Goal: Task Accomplishment & Management: Complete application form

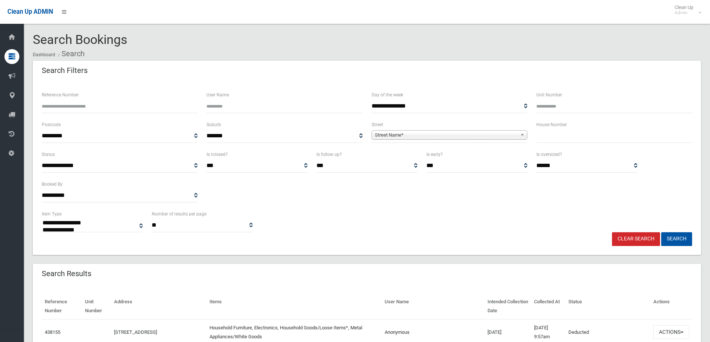
select select
drag, startPoint x: 550, startPoint y: 142, endPoint x: 552, endPoint y: 132, distance: 10.2
click at [552, 135] on input "text" at bounding box center [614, 136] width 156 height 14
type input "**"
click at [423, 130] on span "**********" at bounding box center [449, 136] width 156 height 14
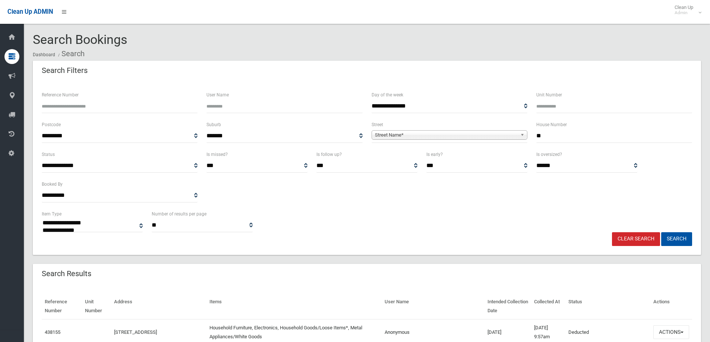
click at [386, 133] on span "Street Name*" at bounding box center [446, 135] width 142 height 9
type input "***"
click at [385, 156] on li "Rea Street (GREENACRE 2190)" at bounding box center [449, 155] width 152 height 9
click at [666, 236] on button "Search" at bounding box center [676, 240] width 31 height 14
select select
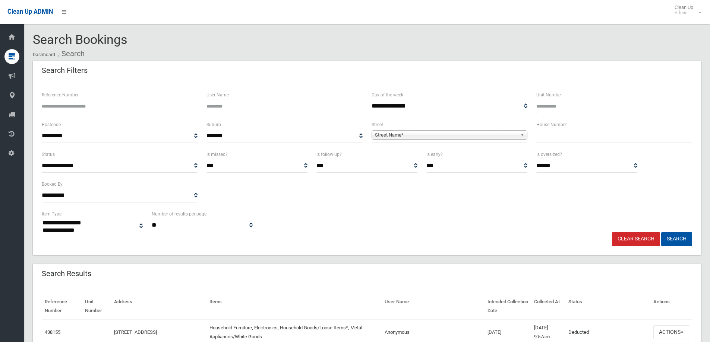
click at [562, 137] on input "text" at bounding box center [614, 136] width 156 height 14
type input "**"
click at [418, 132] on span "Street Name*" at bounding box center [446, 135] width 142 height 9
type input "***"
click at [404, 154] on li "Rea Street (GREENACRE 2190)" at bounding box center [449, 155] width 152 height 9
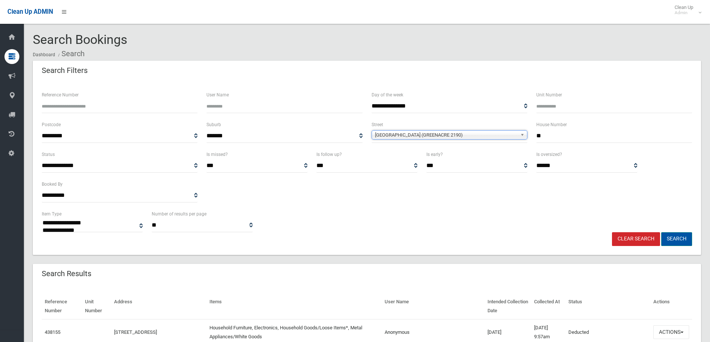
click at [671, 239] on button "Search" at bounding box center [676, 240] width 31 height 14
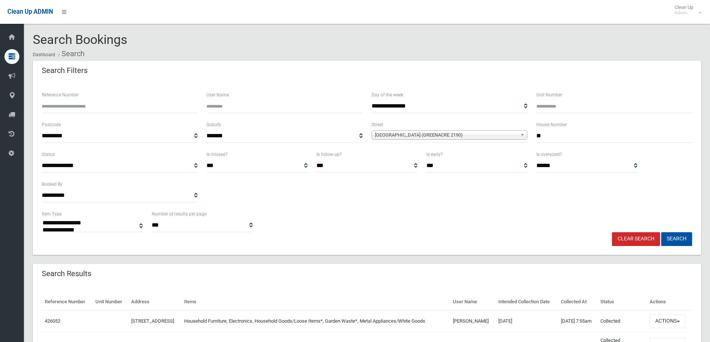
select select
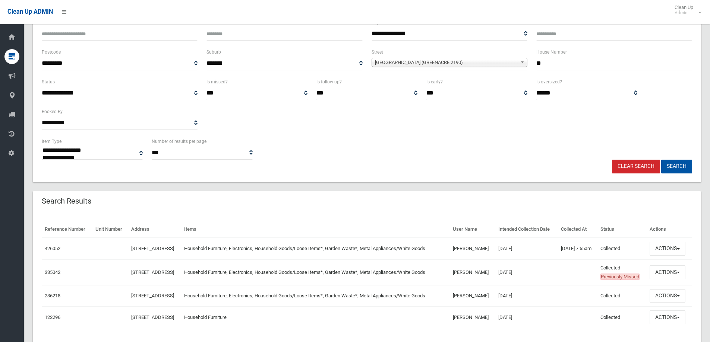
scroll to position [75, 0]
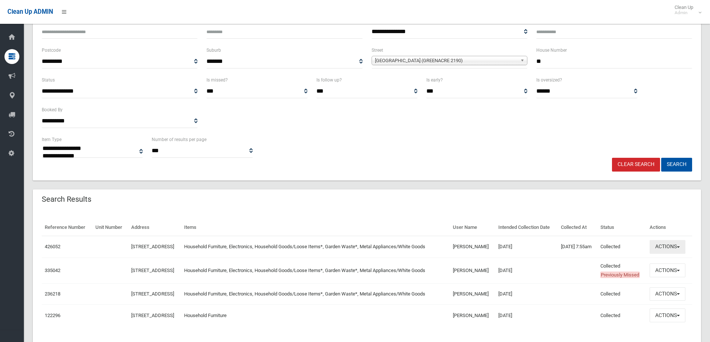
click at [664, 254] on button "Actions" at bounding box center [667, 247] width 36 height 14
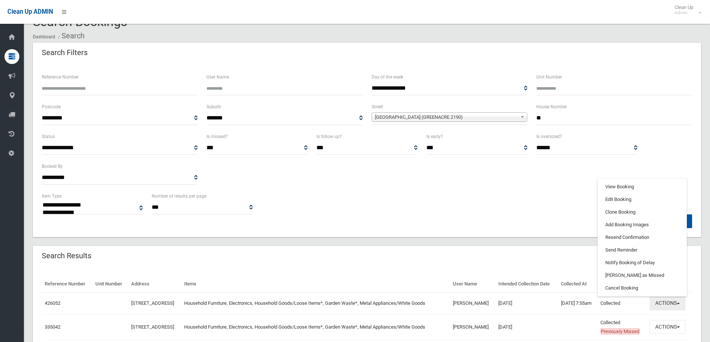
scroll to position [0, 0]
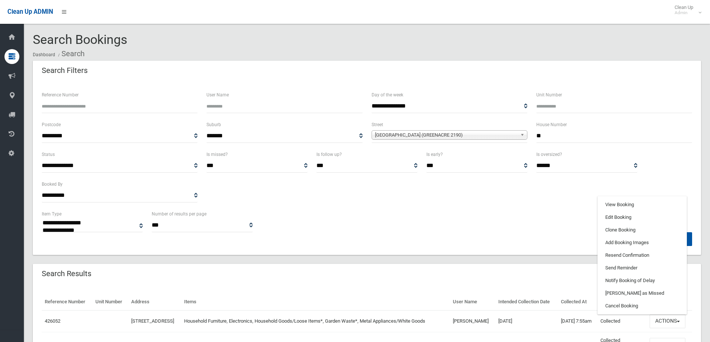
click at [547, 135] on input "**" at bounding box center [614, 136] width 156 height 14
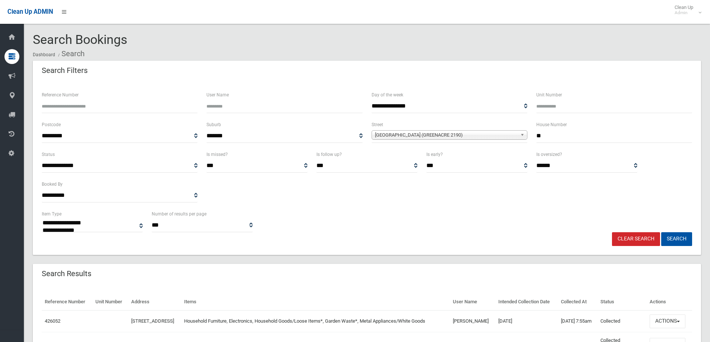
type input "*"
type input "**"
click at [678, 236] on button "Search" at bounding box center [676, 240] width 31 height 14
click at [675, 238] on button "Search" at bounding box center [676, 240] width 31 height 14
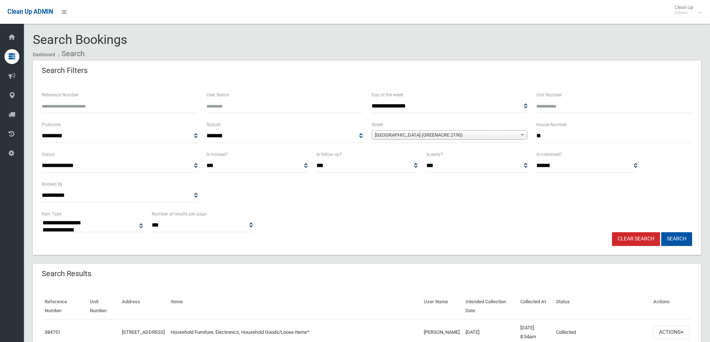
select select
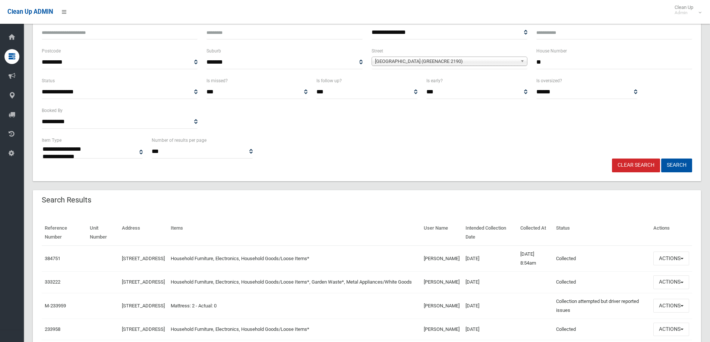
scroll to position [75, 0]
click at [670, 257] on button "Actions" at bounding box center [671, 258] width 36 height 14
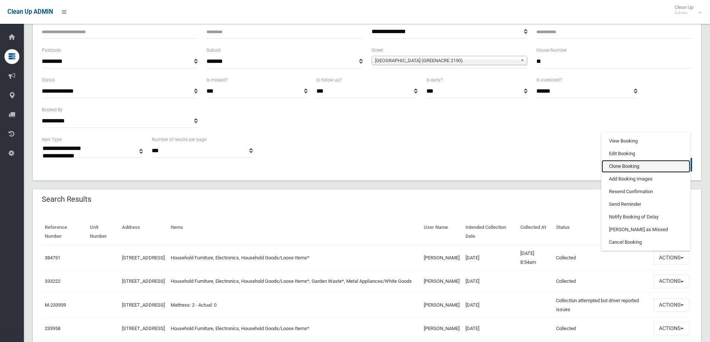
click at [610, 168] on link "Clone Booking" at bounding box center [645, 166] width 89 height 13
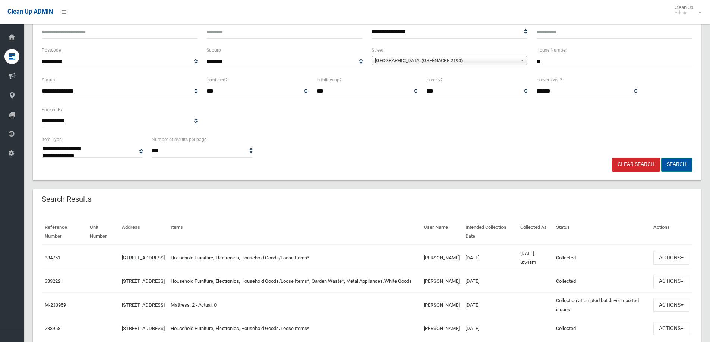
click at [673, 164] on button "Search" at bounding box center [676, 165] width 31 height 14
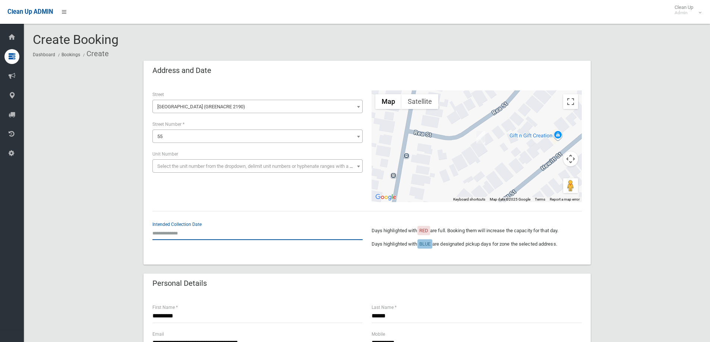
click at [171, 232] on input "text" at bounding box center [257, 234] width 210 height 14
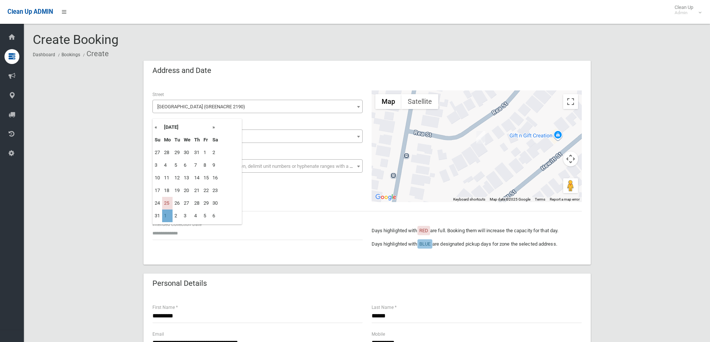
click at [163, 215] on td "1" at bounding box center [167, 216] width 10 height 13
type input "**********"
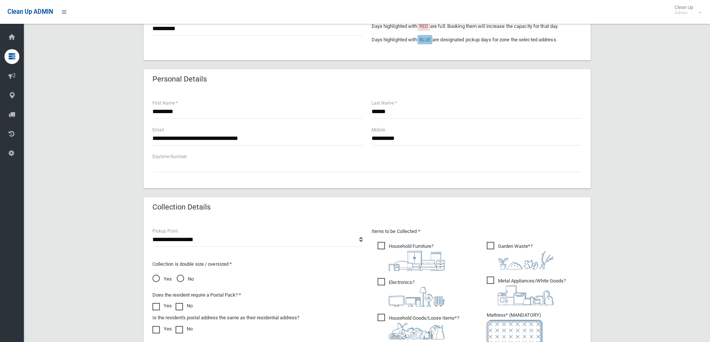
scroll to position [298, 0]
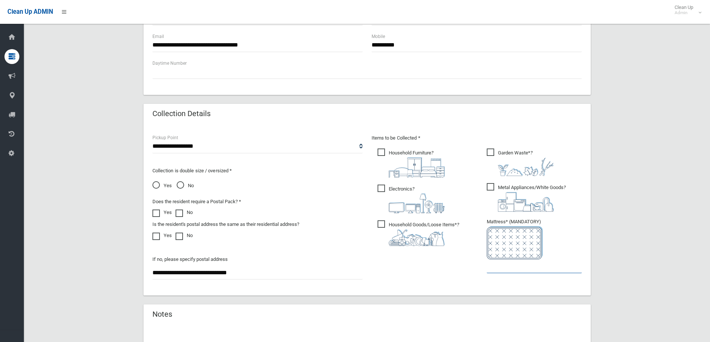
click at [518, 267] on input "text" at bounding box center [534, 267] width 95 height 14
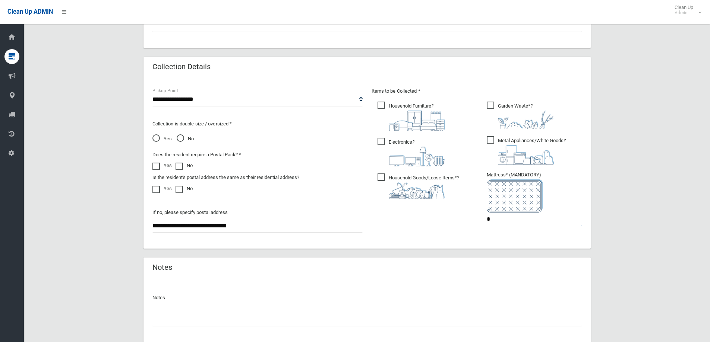
scroll to position [395, 0]
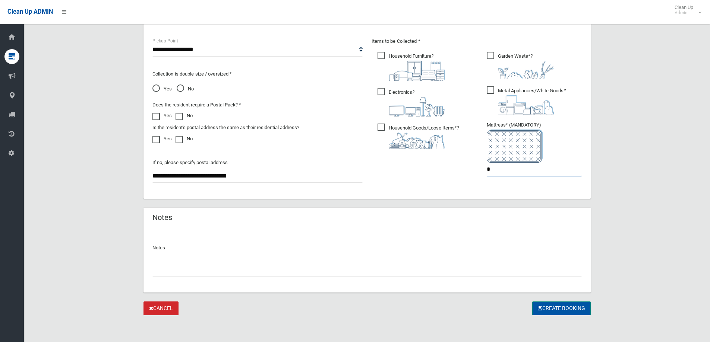
type input "*"
click at [557, 309] on button "Create Booking" at bounding box center [561, 309] width 59 height 14
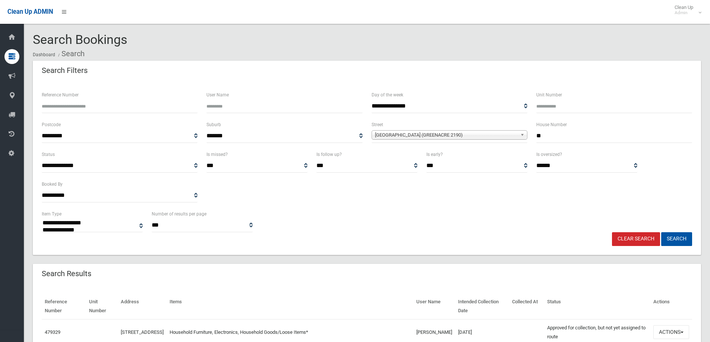
select select
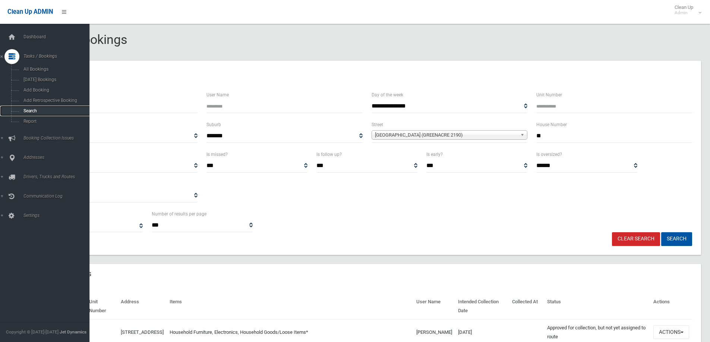
click at [27, 112] on span "Search" at bounding box center [54, 110] width 67 height 5
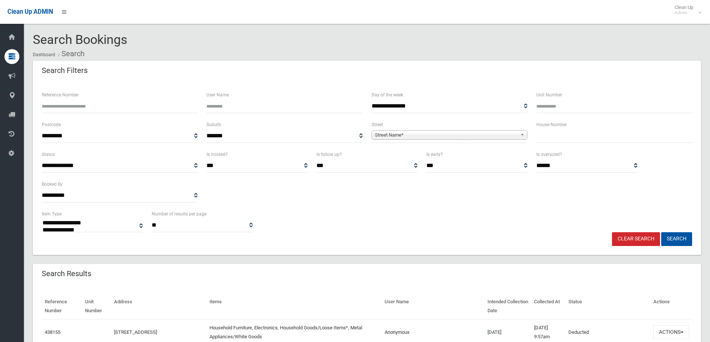
select select
click at [548, 138] on input "text" at bounding box center [614, 136] width 156 height 14
type input "**"
click at [380, 135] on span "Street Name*" at bounding box center [446, 135] width 142 height 9
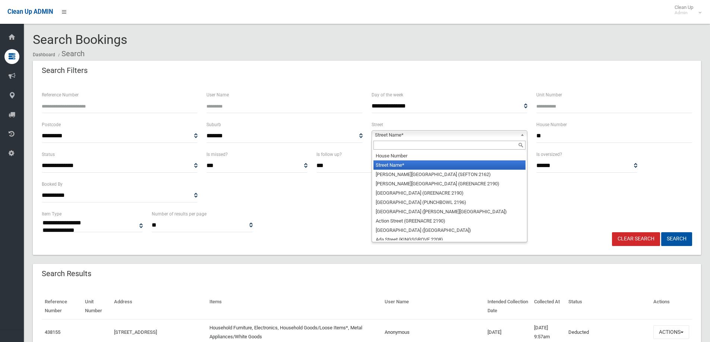
click at [383, 145] on input "text" at bounding box center [449, 145] width 152 height 9
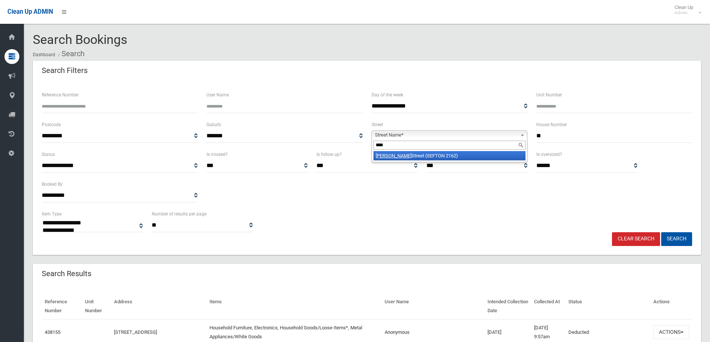
type input "****"
click at [405, 158] on li "[GEOGRAPHIC_DATA] (SEFTON 2162)" at bounding box center [449, 155] width 152 height 9
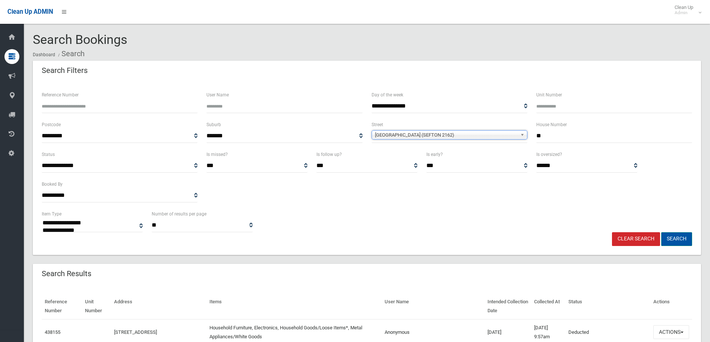
click at [671, 238] on button "Search" at bounding box center [676, 240] width 31 height 14
click at [672, 238] on button "Search" at bounding box center [676, 240] width 31 height 14
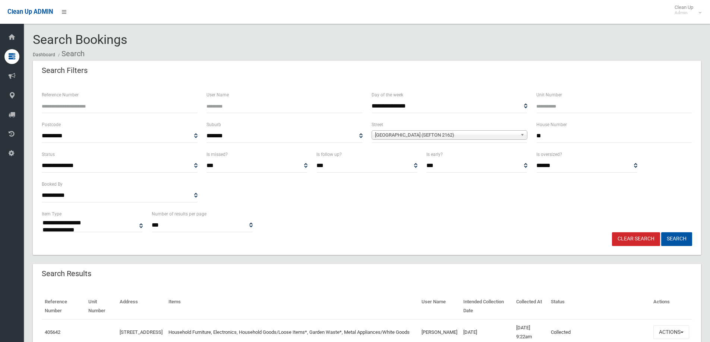
select select
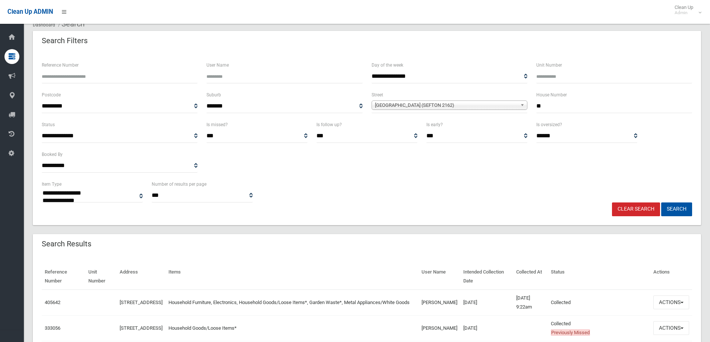
scroll to position [75, 0]
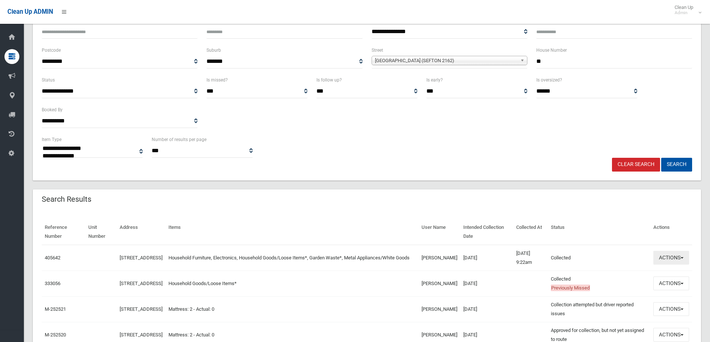
click at [664, 259] on button "Actions" at bounding box center [671, 258] width 36 height 14
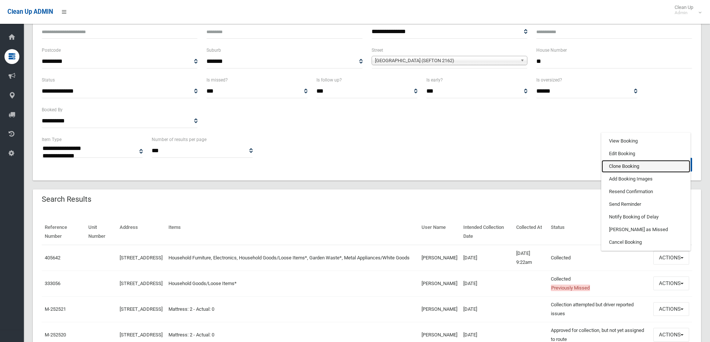
click at [617, 165] on link "Clone Booking" at bounding box center [645, 166] width 89 height 13
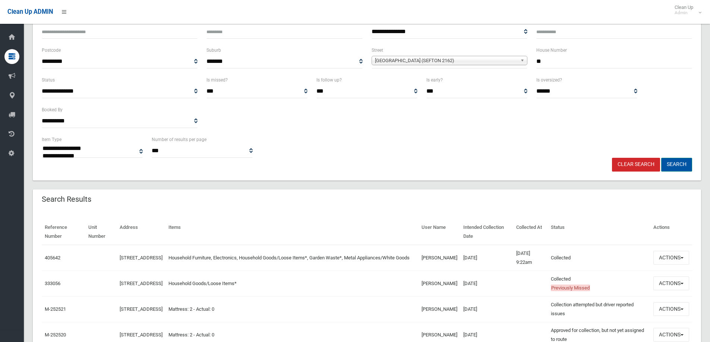
click at [675, 164] on button "Search" at bounding box center [676, 165] width 31 height 14
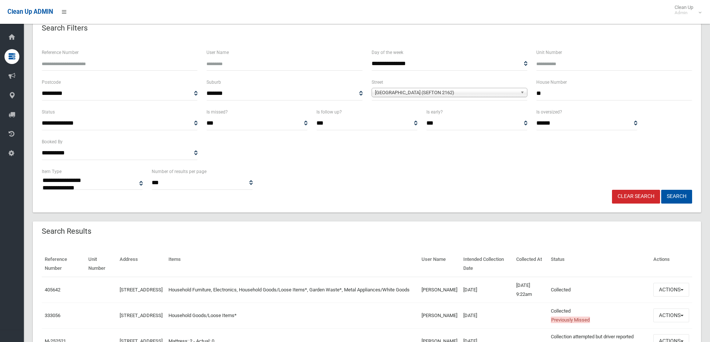
scroll to position [0, 0]
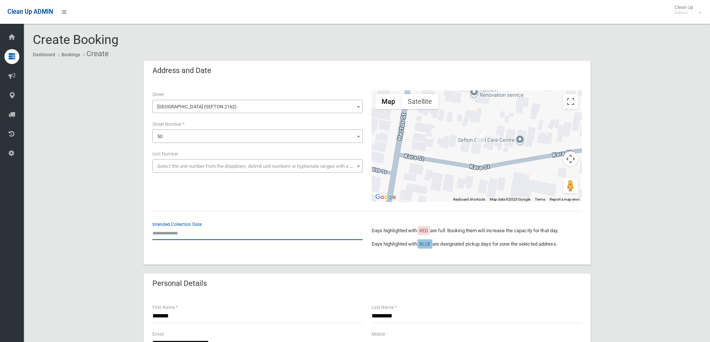
click at [158, 235] on input "text" at bounding box center [257, 234] width 210 height 14
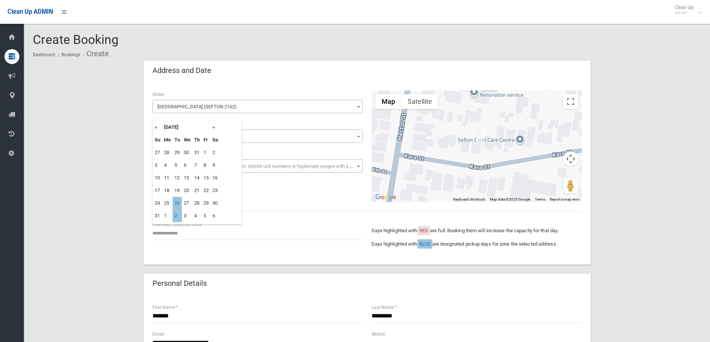
click at [215, 127] on th "»" at bounding box center [215, 127] width 9 height 13
click at [176, 178] on td "16" at bounding box center [177, 178] width 9 height 13
type input "**********"
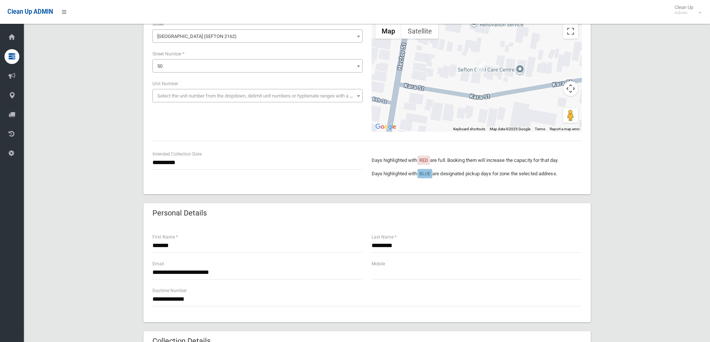
scroll to position [75, 0]
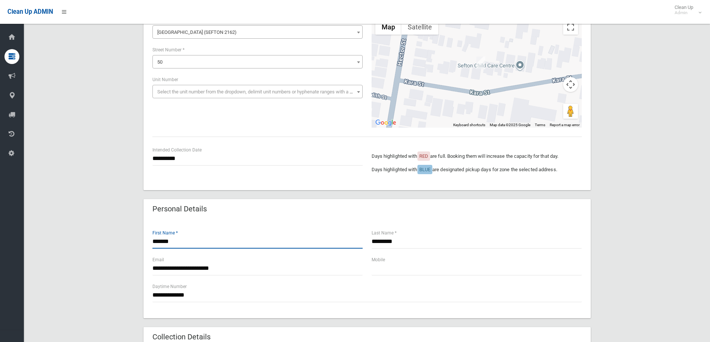
click at [177, 242] on input "*******" at bounding box center [257, 242] width 210 height 14
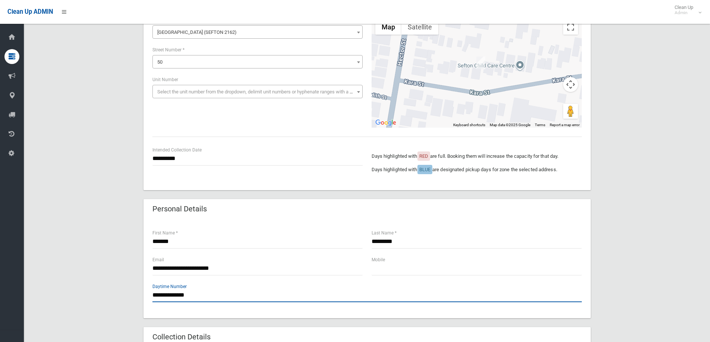
click at [203, 294] on input "**********" at bounding box center [366, 296] width 429 height 14
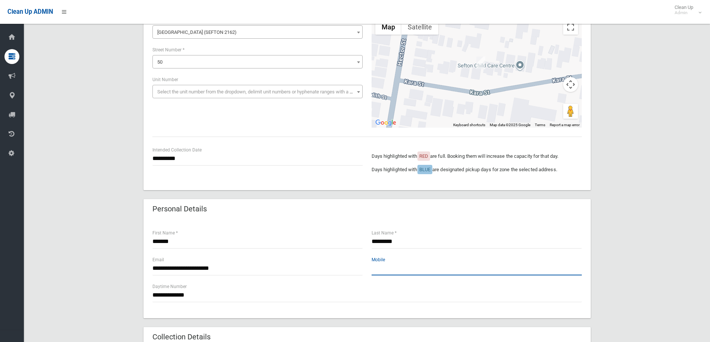
click at [377, 270] on input "text" at bounding box center [476, 269] width 210 height 14
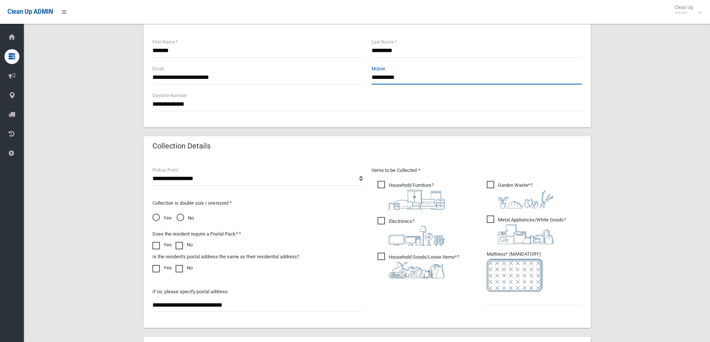
scroll to position [298, 0]
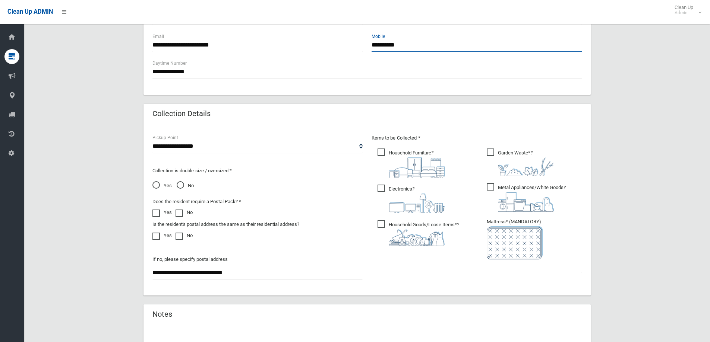
type input "**********"
click at [524, 278] on ul "Garden Waste* ?" at bounding box center [531, 213] width 101 height 132
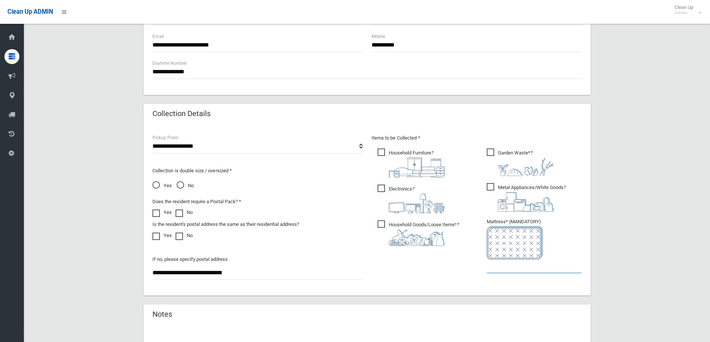
click at [506, 266] on input "text" at bounding box center [534, 267] width 95 height 14
type input "*"
drag, startPoint x: 339, startPoint y: 231, endPoint x: 316, endPoint y: 247, distance: 28.3
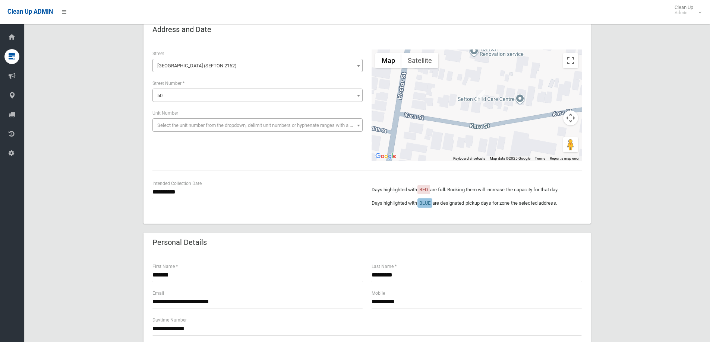
scroll to position [112, 0]
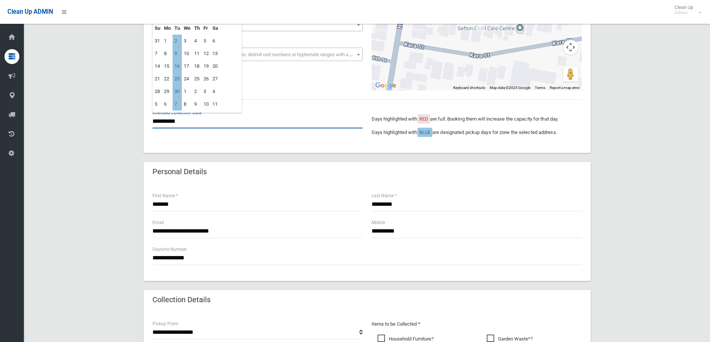
click at [172, 121] on input "**********" at bounding box center [257, 122] width 210 height 14
click at [179, 67] on td "16" at bounding box center [177, 66] width 9 height 13
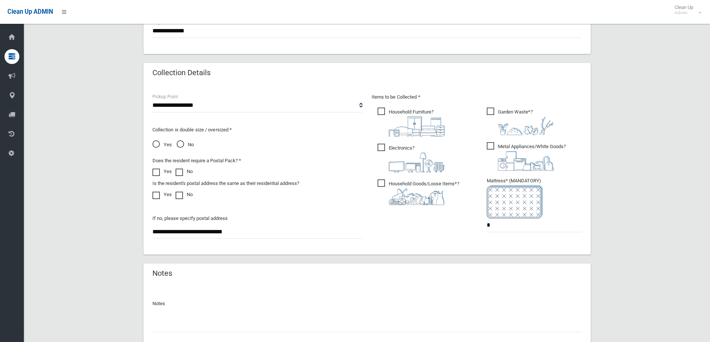
scroll to position [395, 0]
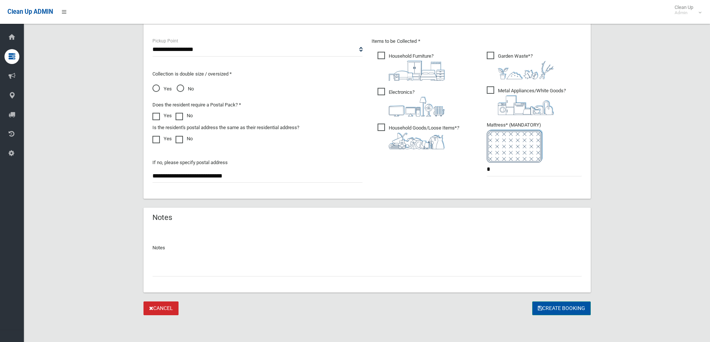
click at [556, 309] on button "Create Booking" at bounding box center [561, 309] width 59 height 14
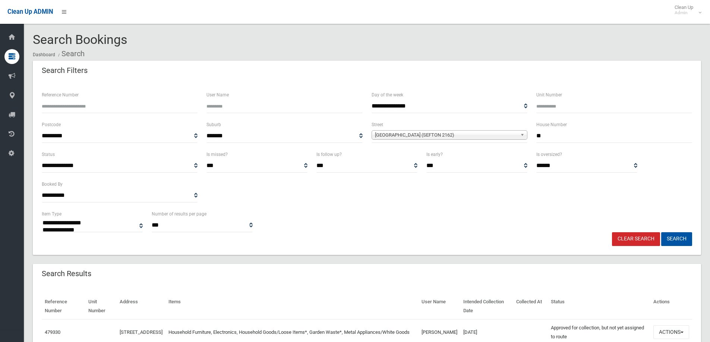
select select
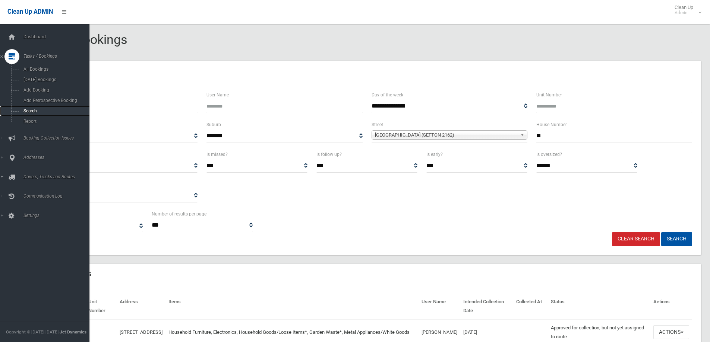
drag, startPoint x: 32, startPoint y: 110, endPoint x: 34, endPoint y: 107, distance: 4.0
click at [32, 110] on span "Search" at bounding box center [54, 110] width 67 height 5
click at [29, 110] on span "Search" at bounding box center [54, 110] width 67 height 5
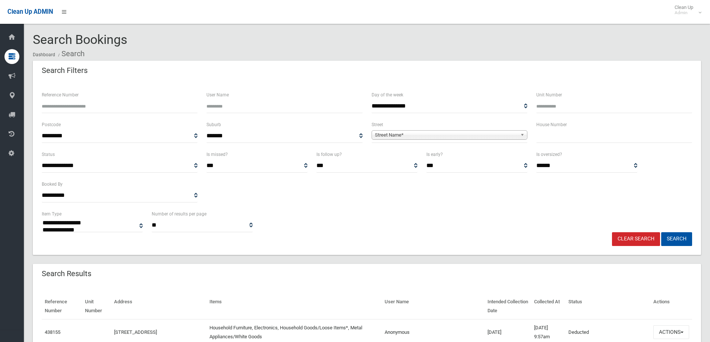
select select
drag, startPoint x: 547, startPoint y: 136, endPoint x: 542, endPoint y: 135, distance: 4.6
click at [545, 135] on input "text" at bounding box center [614, 136] width 156 height 14
type input "**"
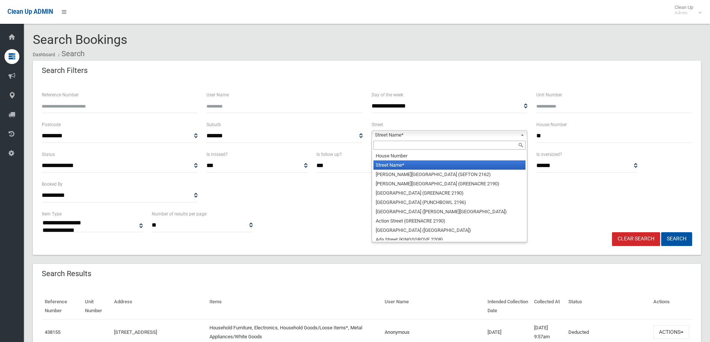
click at [380, 138] on span "Street Name*" at bounding box center [446, 135] width 142 height 9
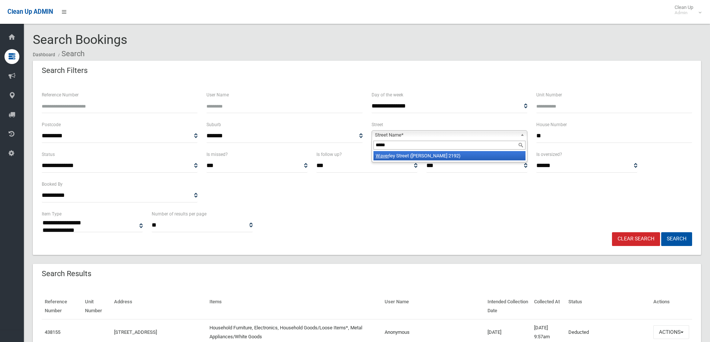
type input "*****"
click at [412, 158] on li "Waver ley Street (BELMORE 2192)" at bounding box center [449, 155] width 152 height 9
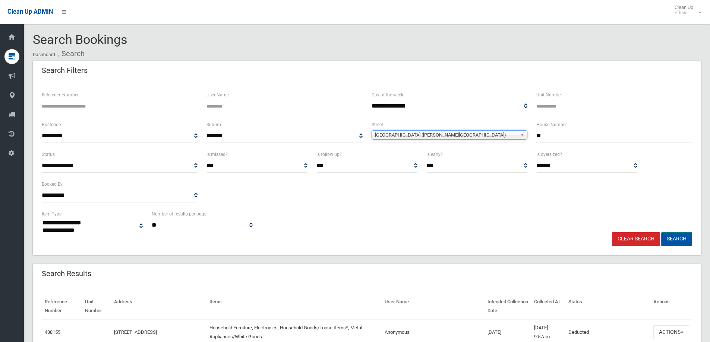
click at [672, 238] on button "Search" at bounding box center [676, 240] width 31 height 14
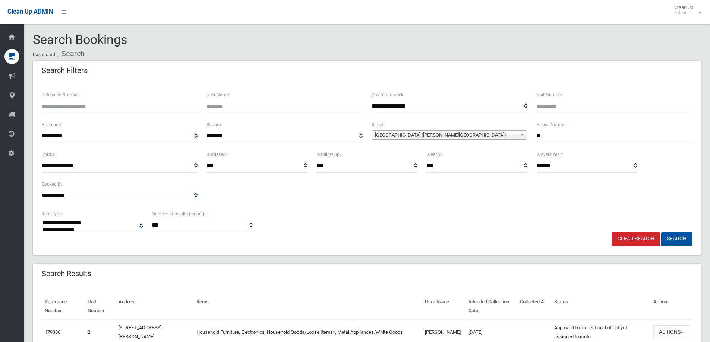
select select
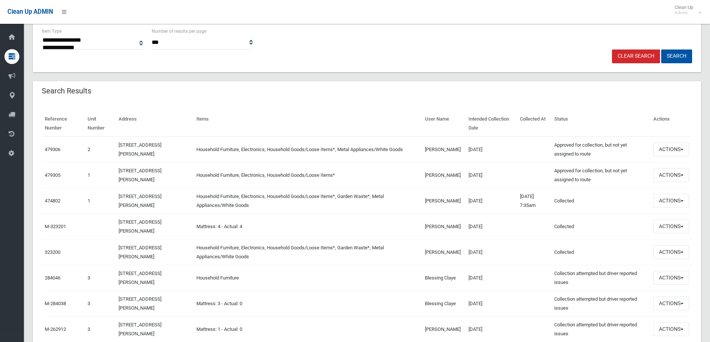
scroll to position [186, 0]
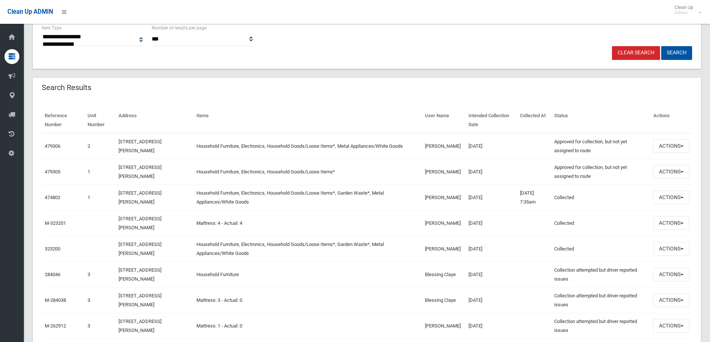
click at [474, 177] on td "[DATE]" at bounding box center [490, 172] width 51 height 26
click at [670, 172] on button "Actions" at bounding box center [671, 172] width 36 height 14
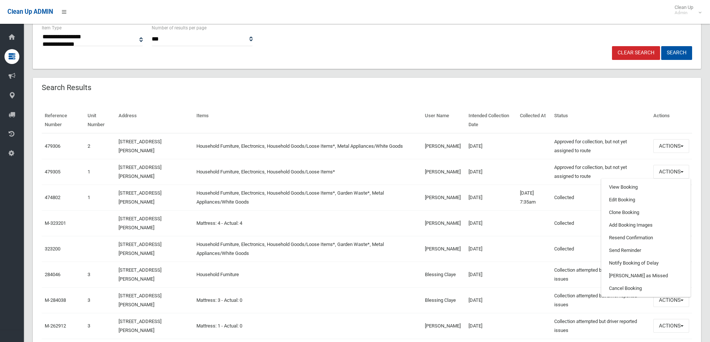
click at [397, 89] on div "Search Results" at bounding box center [367, 88] width 668 height 21
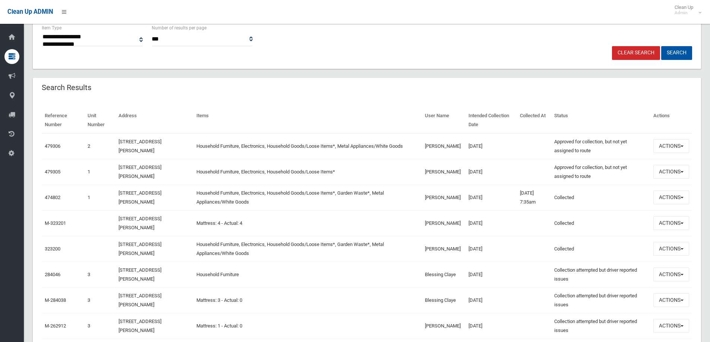
click at [404, 227] on td "Mattress: 4 - Actual: 4" at bounding box center [307, 224] width 228 height 26
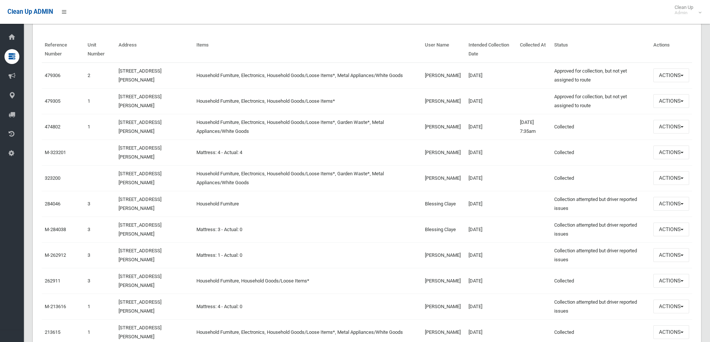
scroll to position [261, 0]
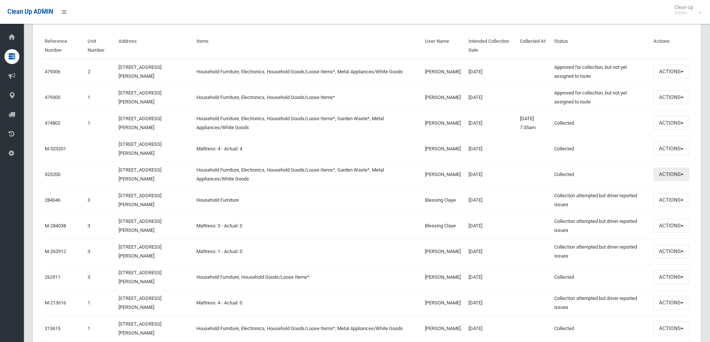
click at [671, 176] on button "Actions" at bounding box center [671, 175] width 36 height 14
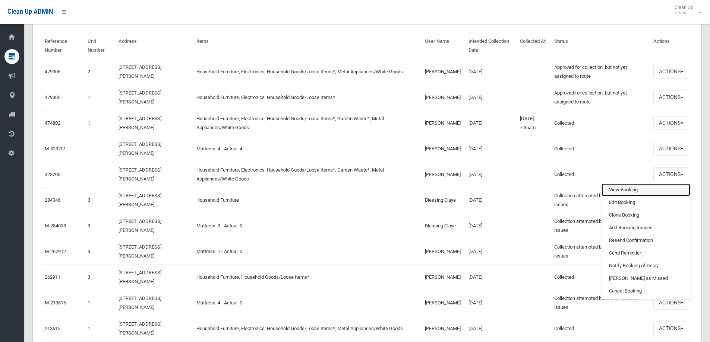
click at [614, 189] on link "View Booking" at bounding box center [645, 190] width 89 height 13
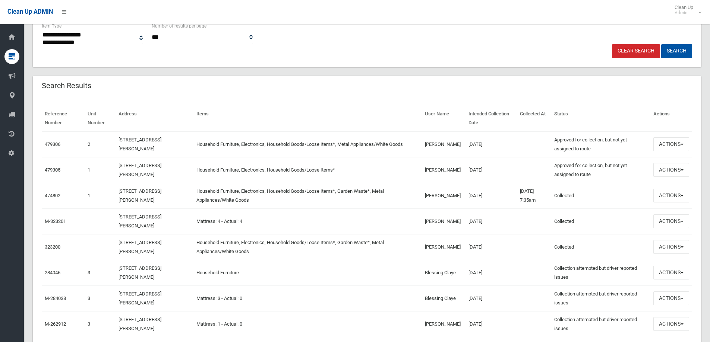
scroll to position [186, 0]
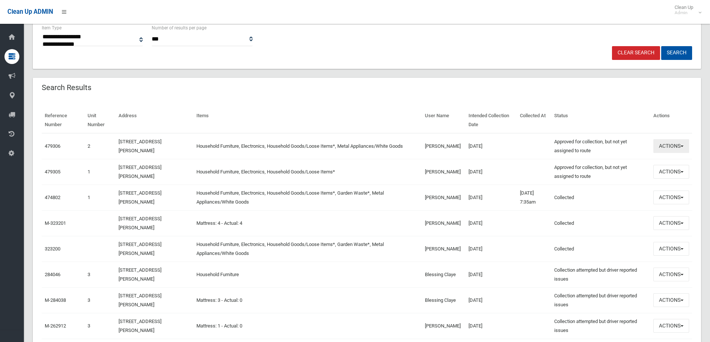
click at [674, 144] on button "Actions" at bounding box center [671, 146] width 36 height 14
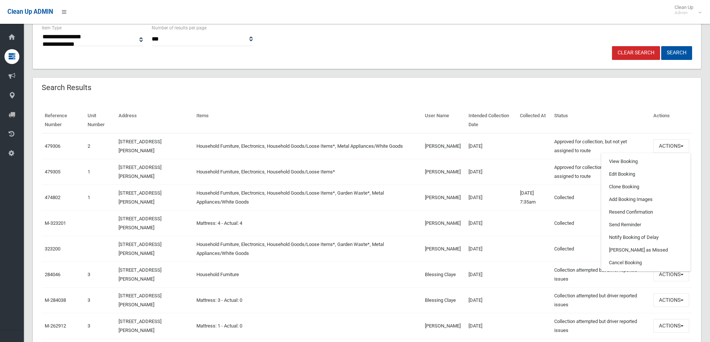
click at [635, 97] on div "Search Results" at bounding box center [367, 88] width 668 height 21
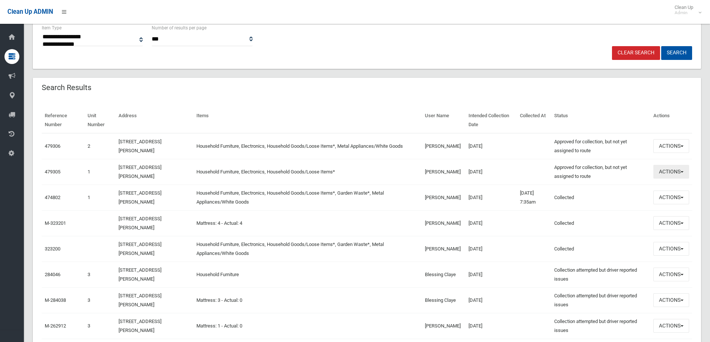
click at [671, 173] on button "Actions" at bounding box center [671, 172] width 36 height 14
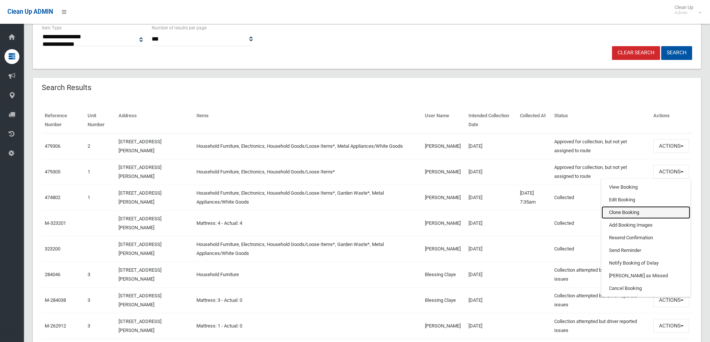
click at [614, 211] on link "Clone Booking" at bounding box center [645, 212] width 89 height 13
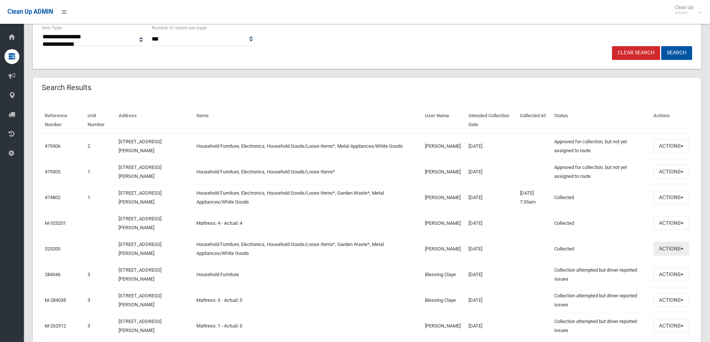
click at [667, 251] on button "Actions" at bounding box center [671, 249] width 36 height 14
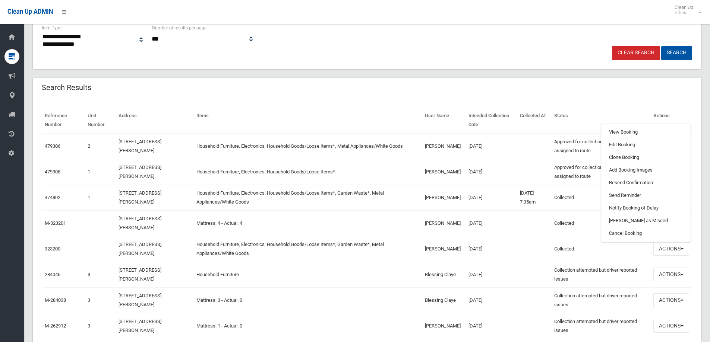
click at [383, 92] on div "Search Results" at bounding box center [367, 88] width 668 height 21
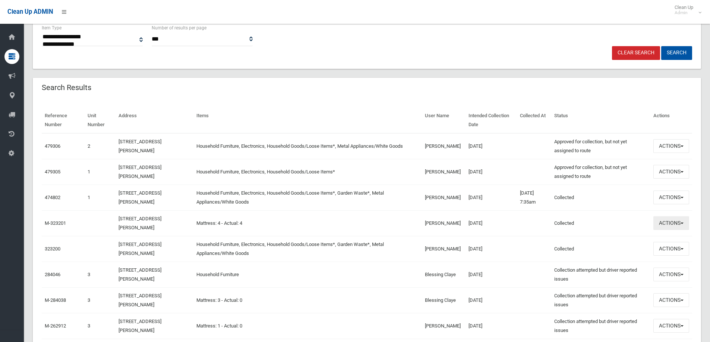
click at [673, 223] on button "Actions" at bounding box center [671, 223] width 36 height 14
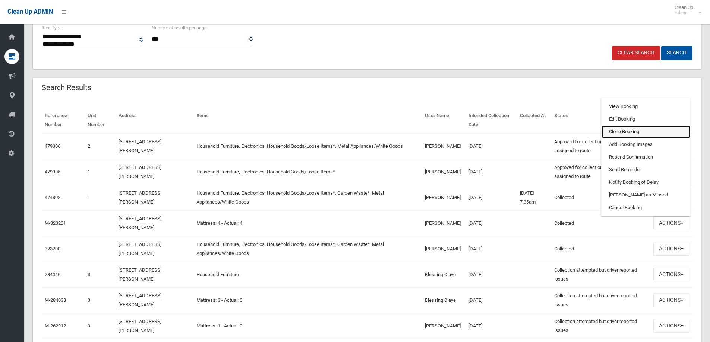
click at [616, 133] on link "Clone Booking" at bounding box center [645, 132] width 89 height 13
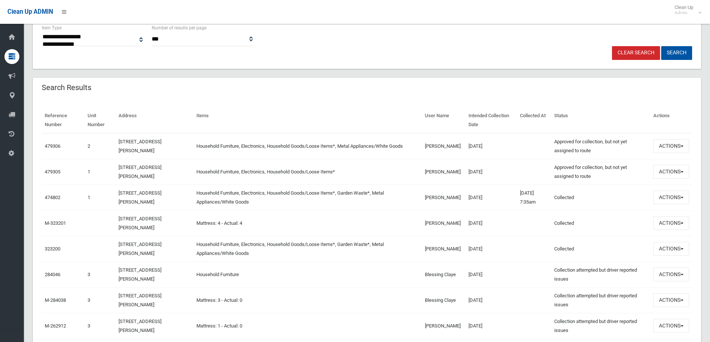
click at [145, 171] on td "[STREET_ADDRESS][PERSON_NAME]" at bounding box center [155, 172] width 78 height 26
click at [142, 195] on link "1/48 Waverley Street, BELMORE NSW 2192" at bounding box center [139, 197] width 43 height 15
click at [540, 148] on td at bounding box center [534, 146] width 34 height 26
click at [210, 174] on td "Household Furniture, Electronics, Household Goods/Loose Items*" at bounding box center [307, 172] width 228 height 26
click at [671, 173] on button "Actions" at bounding box center [671, 172] width 36 height 14
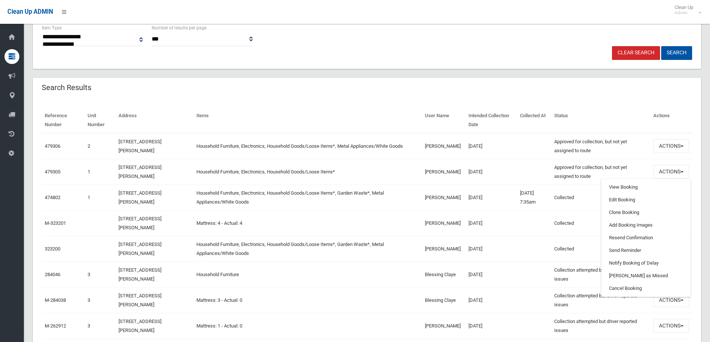
click at [373, 110] on th "Items" at bounding box center [307, 121] width 228 height 26
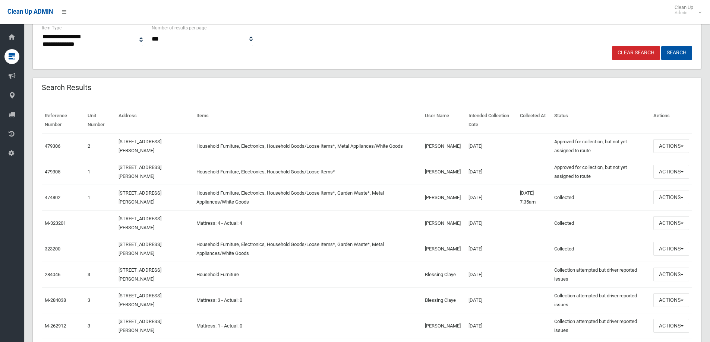
click at [433, 174] on td "[PERSON_NAME]" at bounding box center [444, 172] width 44 height 26
click at [670, 173] on button "Actions" at bounding box center [671, 172] width 36 height 14
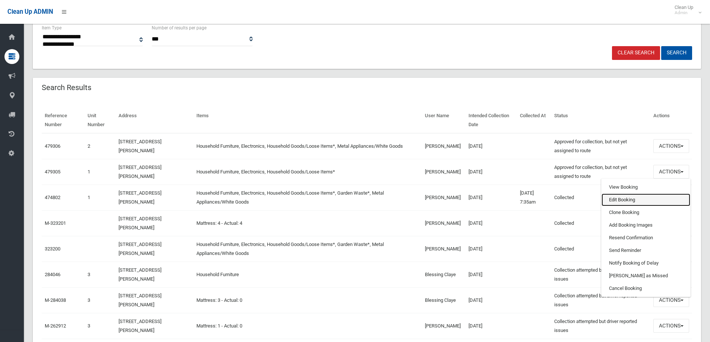
click at [616, 198] on link "Edit Booking" at bounding box center [645, 200] width 89 height 13
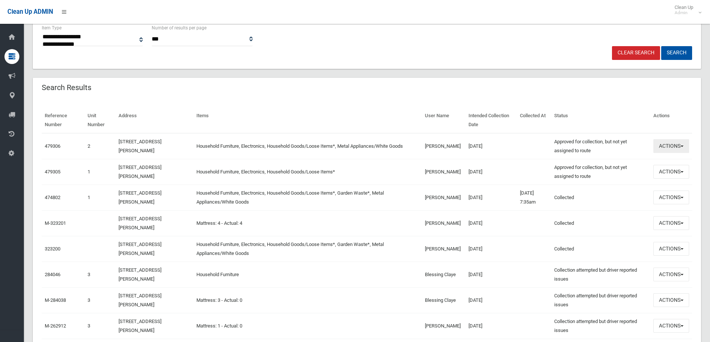
click at [670, 148] on button "Actions" at bounding box center [671, 146] width 36 height 14
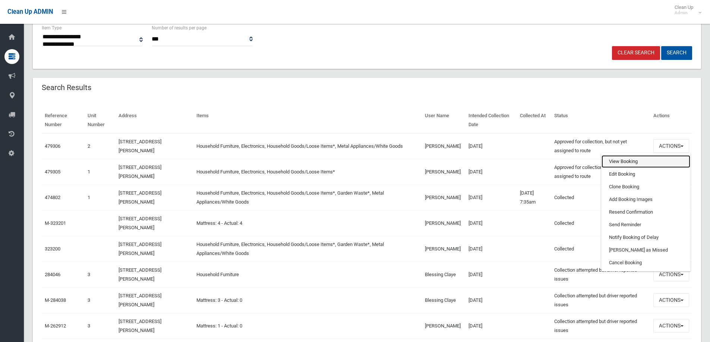
click at [616, 160] on link "View Booking" at bounding box center [645, 161] width 89 height 13
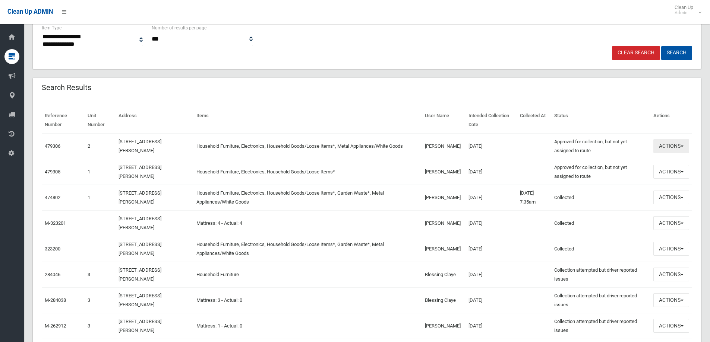
click at [670, 147] on button "Actions" at bounding box center [671, 146] width 36 height 14
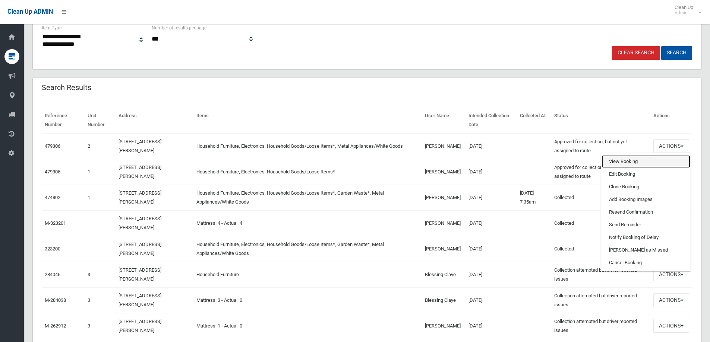
click at [616, 161] on link "View Booking" at bounding box center [645, 161] width 89 height 13
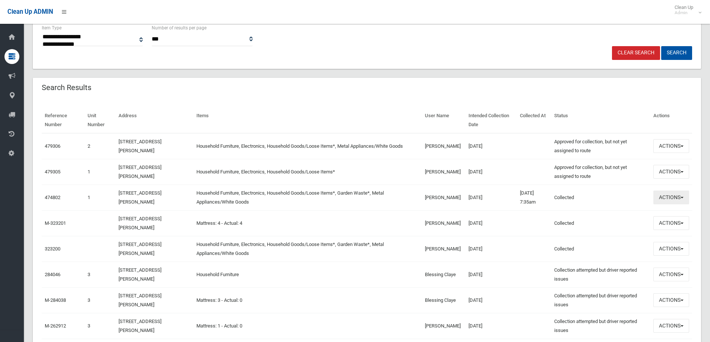
click at [669, 197] on button "Actions" at bounding box center [671, 198] width 36 height 14
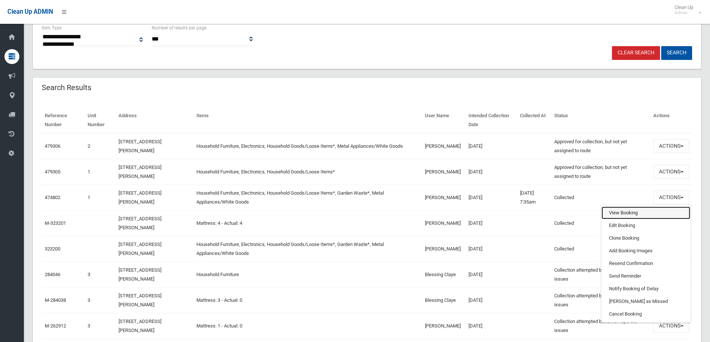
click at [613, 214] on link "View Booking" at bounding box center [645, 213] width 89 height 13
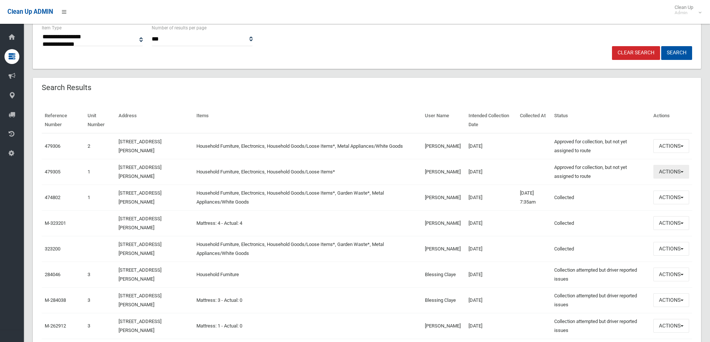
click at [668, 171] on button "Actions" at bounding box center [671, 172] width 36 height 14
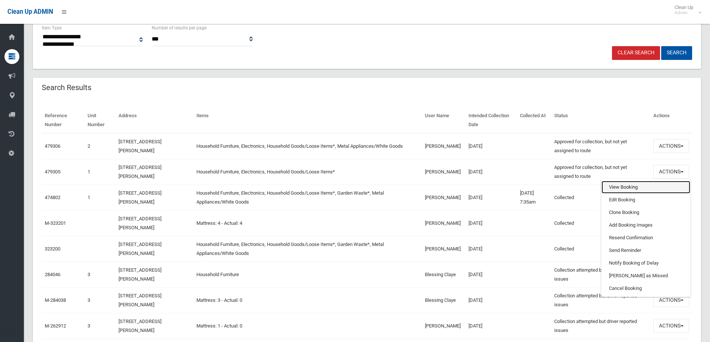
click at [617, 187] on link "View Booking" at bounding box center [645, 187] width 89 height 13
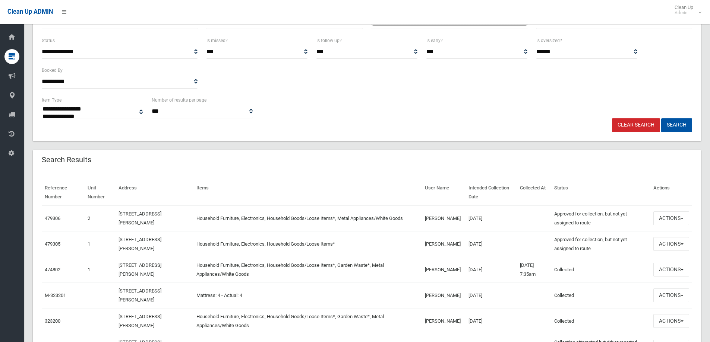
scroll to position [224, 0]
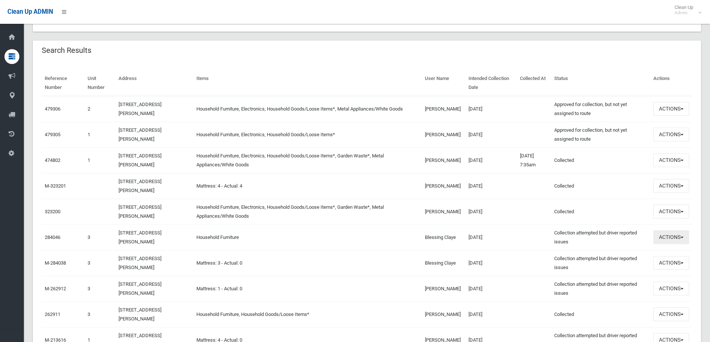
click at [662, 237] on button "Actions" at bounding box center [671, 238] width 36 height 14
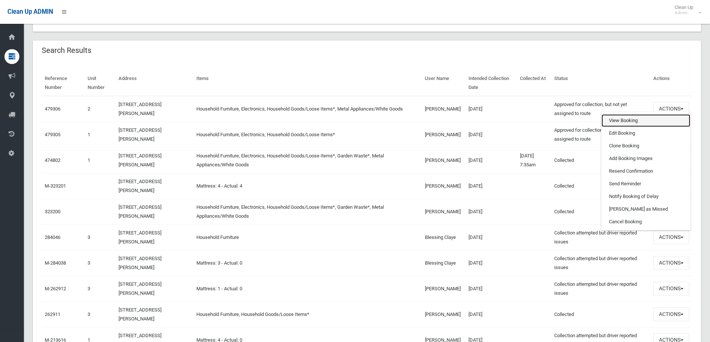
click at [621, 119] on link "View Booking" at bounding box center [645, 120] width 89 height 13
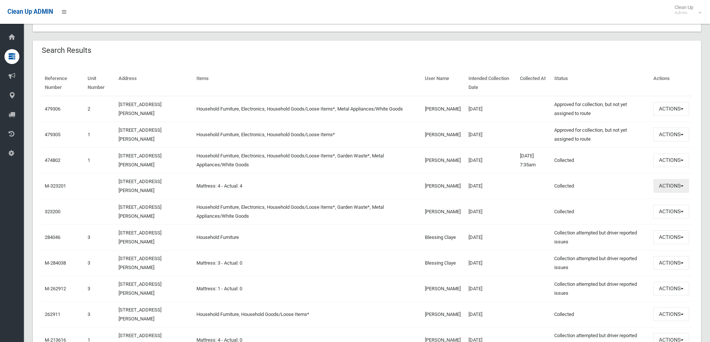
click at [668, 186] on button "Actions" at bounding box center [671, 186] width 36 height 14
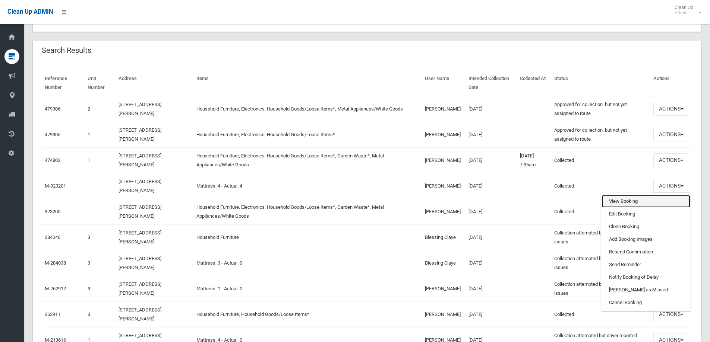
click at [614, 199] on link "View Booking" at bounding box center [645, 201] width 89 height 13
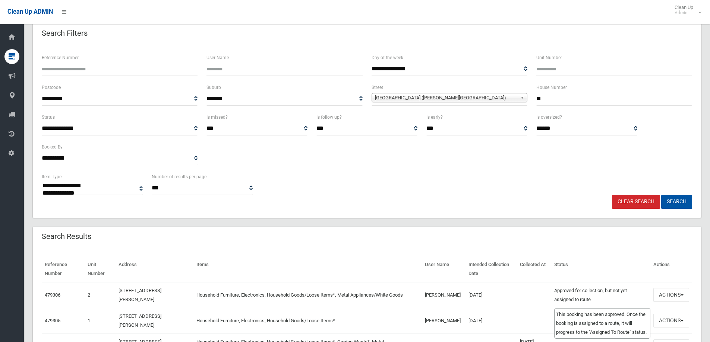
scroll to position [0, 0]
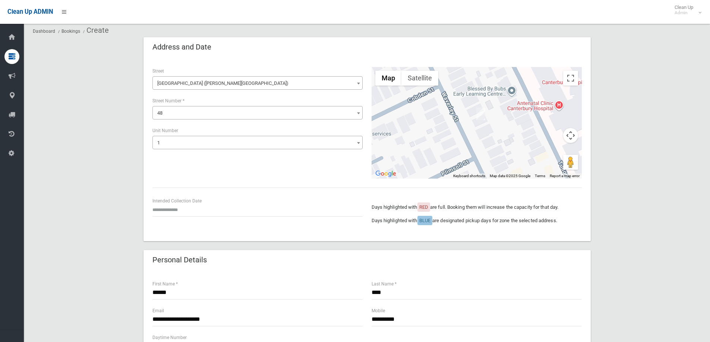
scroll to position [75, 0]
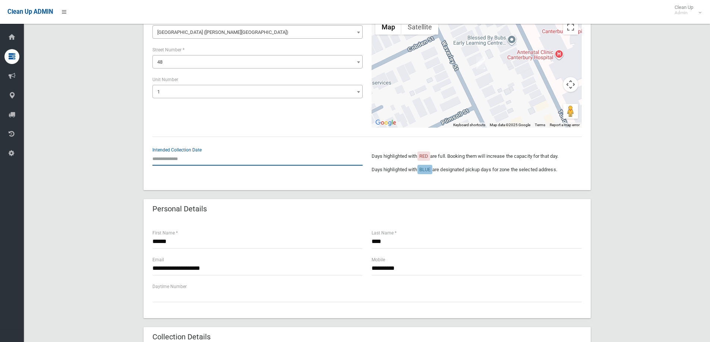
click at [161, 158] on input "text" at bounding box center [257, 159] width 210 height 14
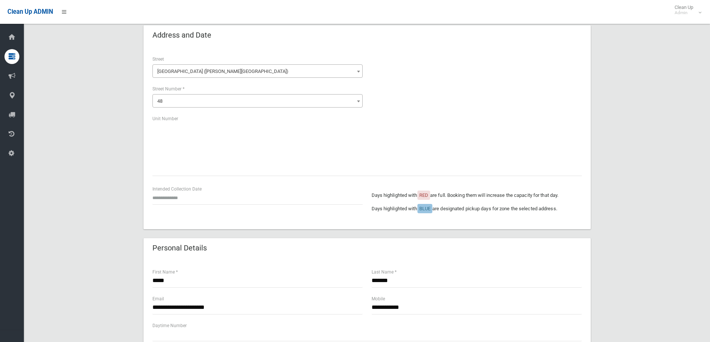
scroll to position [37, 0]
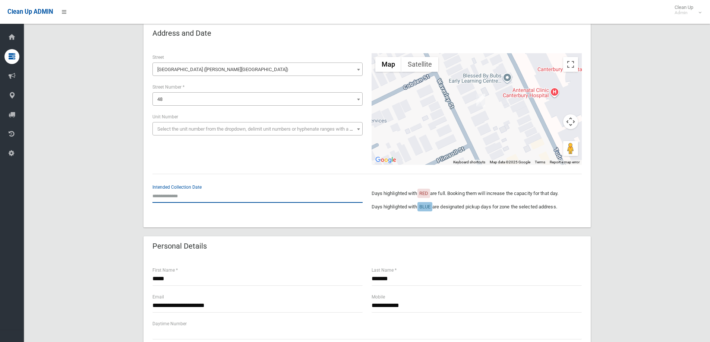
click at [174, 190] on input "text" at bounding box center [257, 196] width 210 height 14
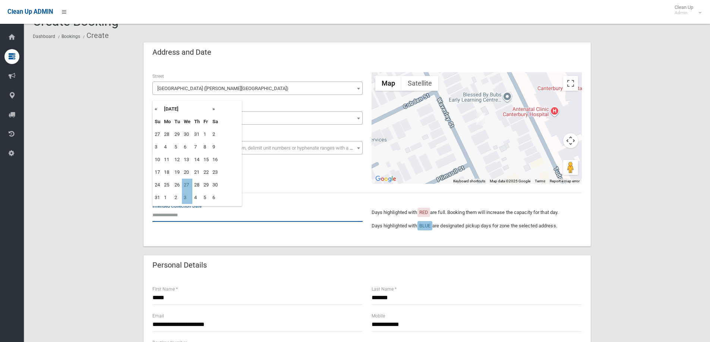
scroll to position [0, 0]
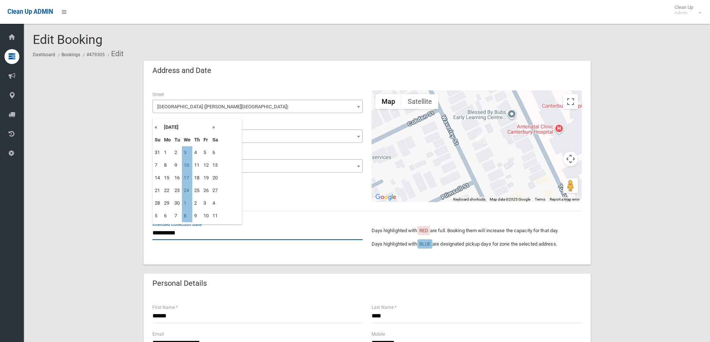
click at [168, 232] on input "**********" at bounding box center [257, 234] width 210 height 14
click at [156, 127] on th "«" at bounding box center [157, 127] width 9 height 13
click at [187, 203] on td "27" at bounding box center [187, 203] width 10 height 13
type input "**********"
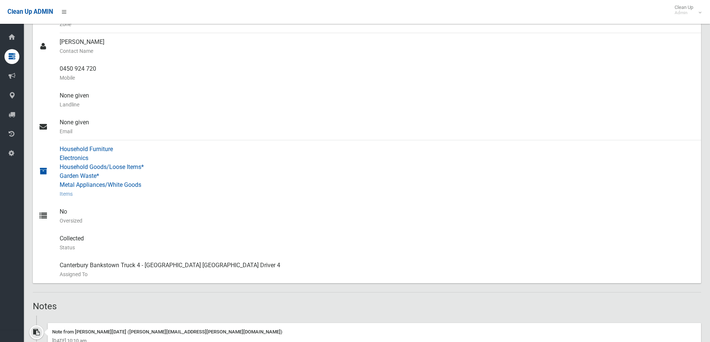
scroll to position [522, 0]
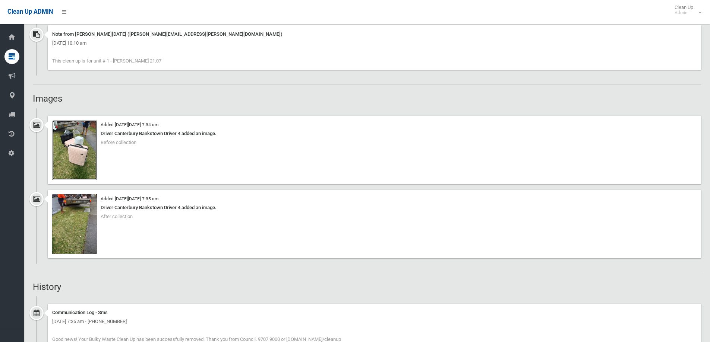
click at [72, 155] on img at bounding box center [74, 150] width 45 height 60
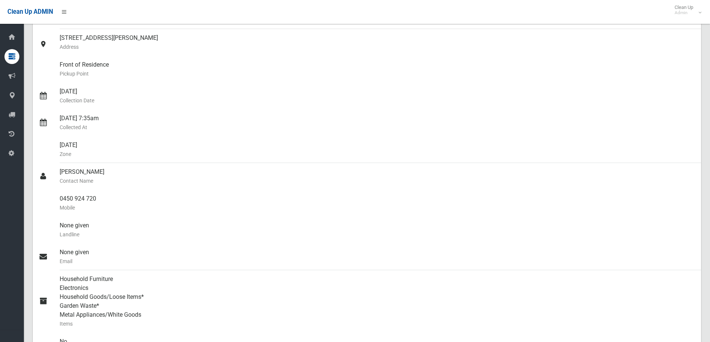
scroll to position [0, 0]
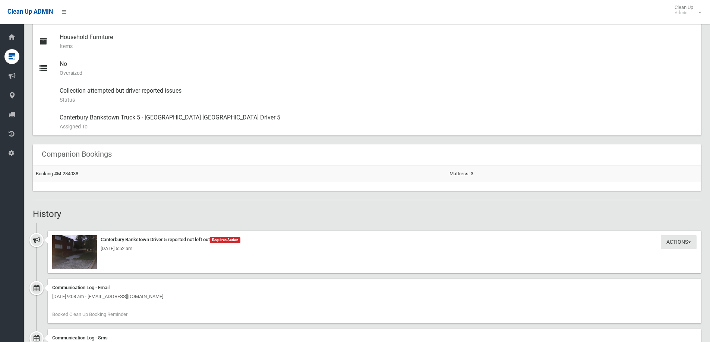
scroll to position [478, 0]
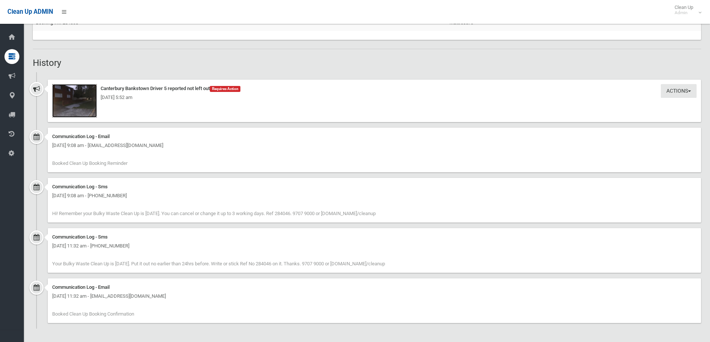
click at [76, 110] on img at bounding box center [74, 101] width 45 height 34
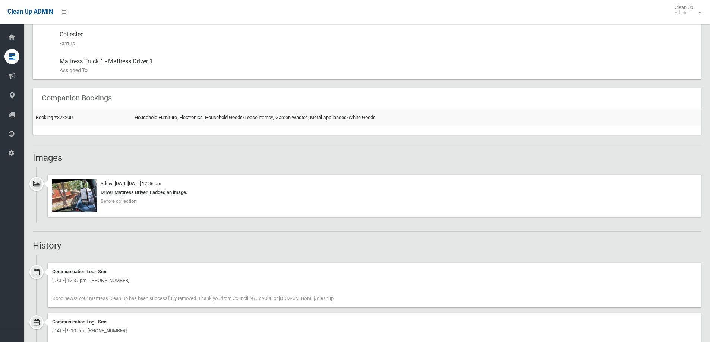
scroll to position [447, 0]
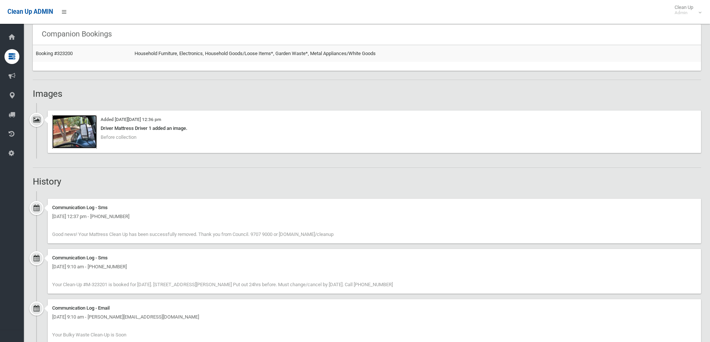
click at [74, 124] on img at bounding box center [74, 132] width 45 height 34
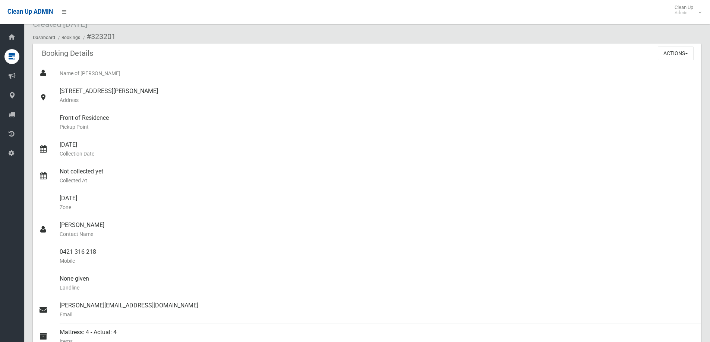
scroll to position [0, 0]
